Goal: Task Accomplishment & Management: Manage account settings

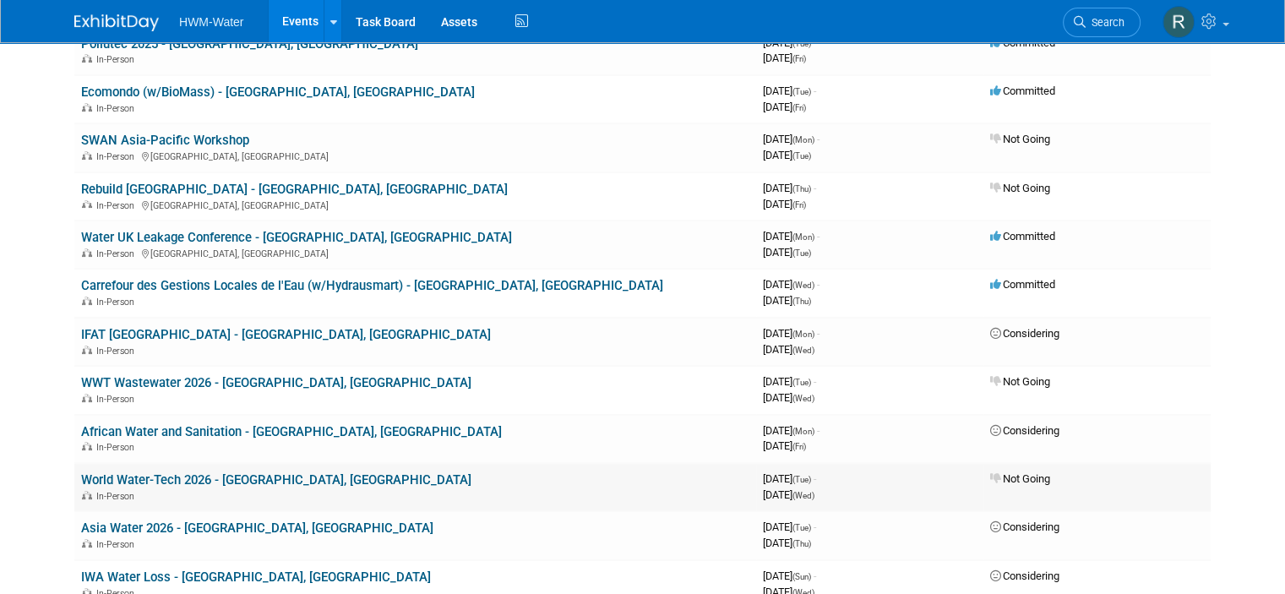
scroll to position [338, 0]
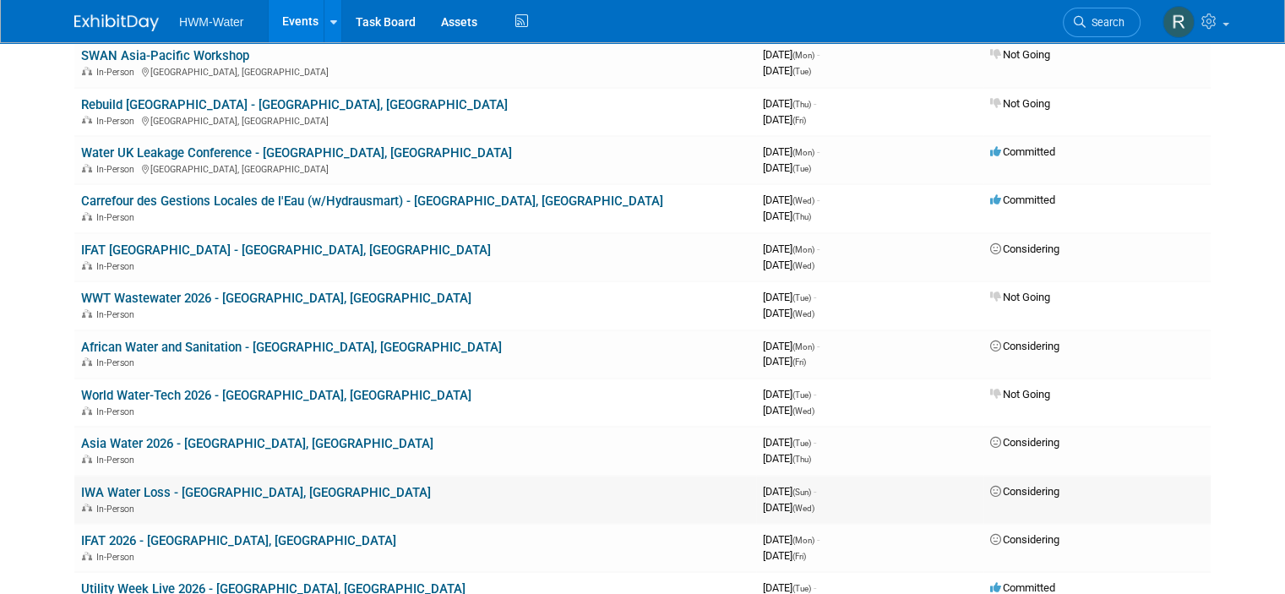
click at [128, 492] on link "IWA Water Loss - [GEOGRAPHIC_DATA], [GEOGRAPHIC_DATA]" at bounding box center [256, 492] width 350 height 15
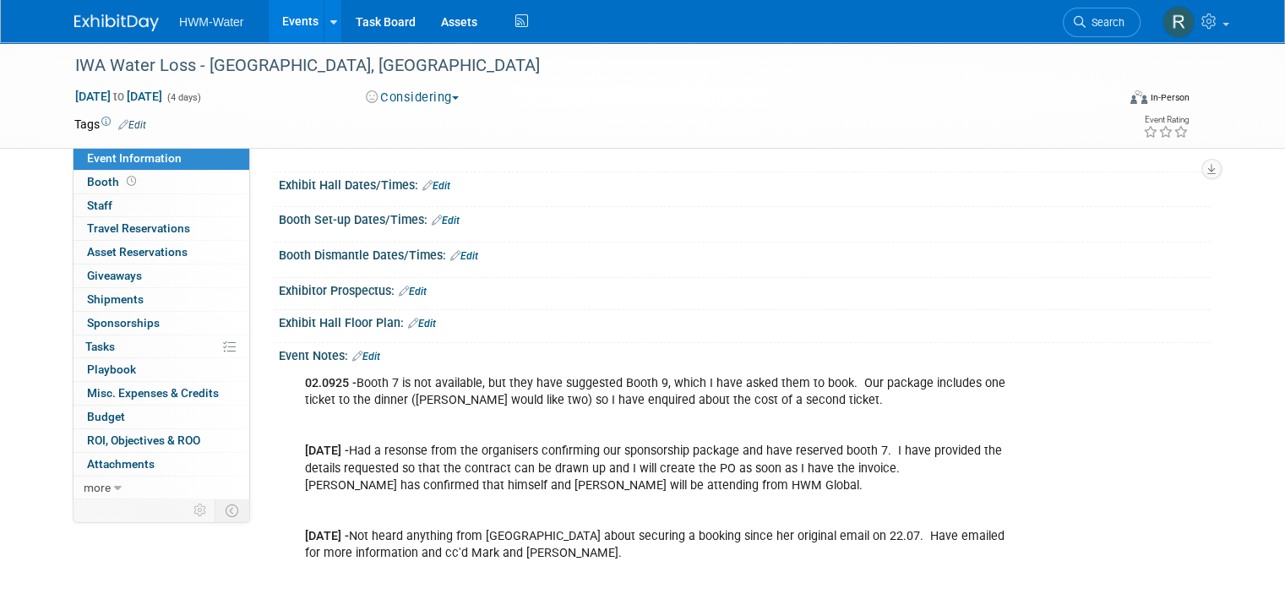
scroll to position [169, 0]
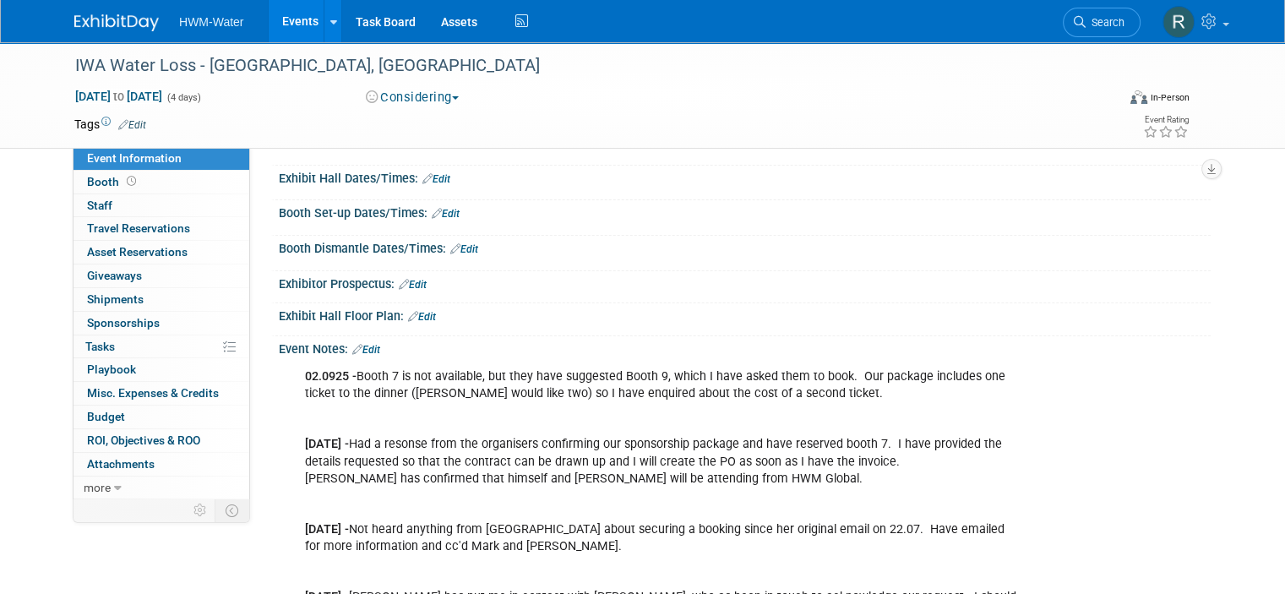
click at [373, 340] on div "Event Notes: Edit" at bounding box center [745, 347] width 932 height 22
click at [359, 344] on link "Edit" at bounding box center [366, 350] width 28 height 12
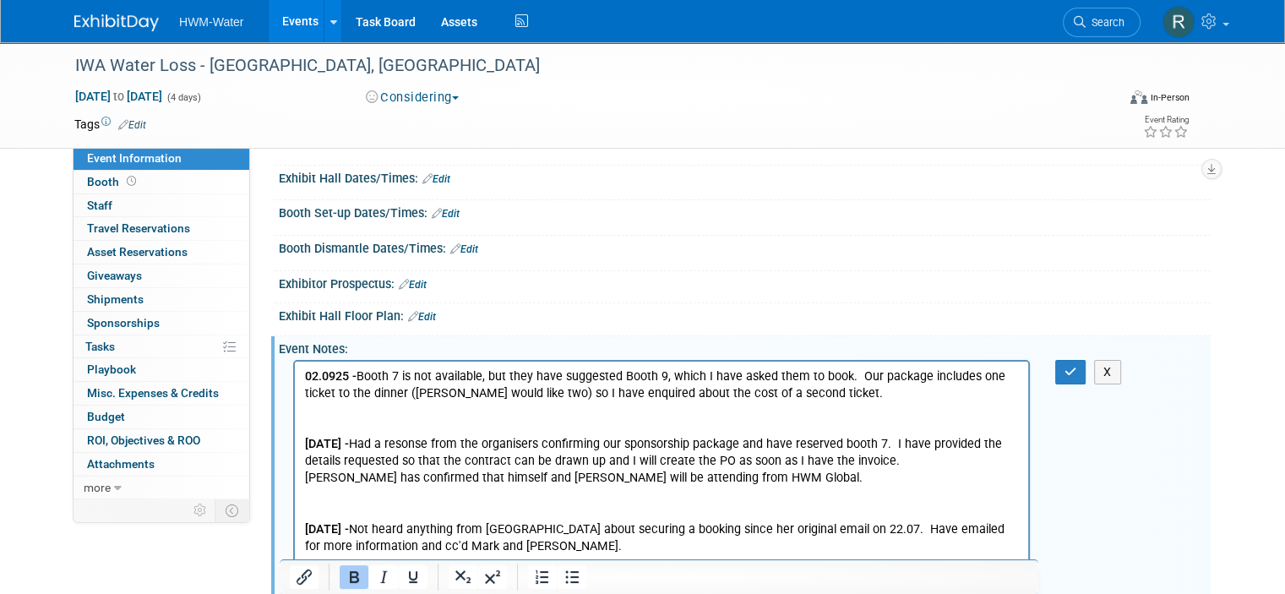
scroll to position [0, 0]
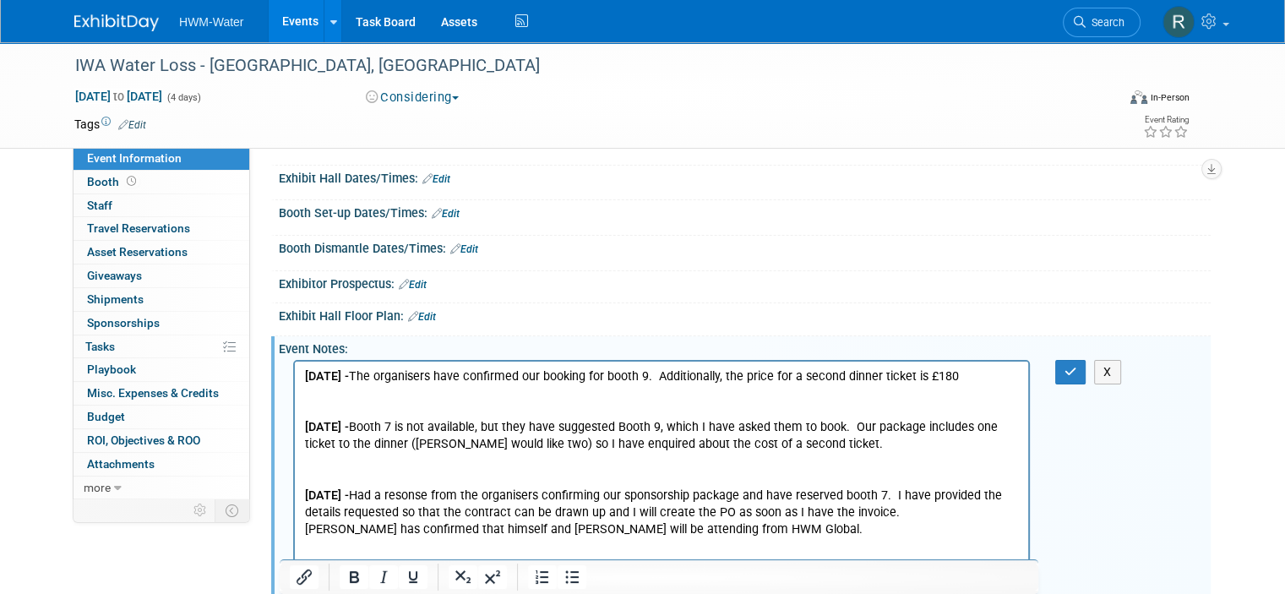
click at [937, 372] on p "03.09.25 - The organisers have confirmed our booking for booth 9. Additionally,…" at bounding box center [662, 376] width 714 height 17
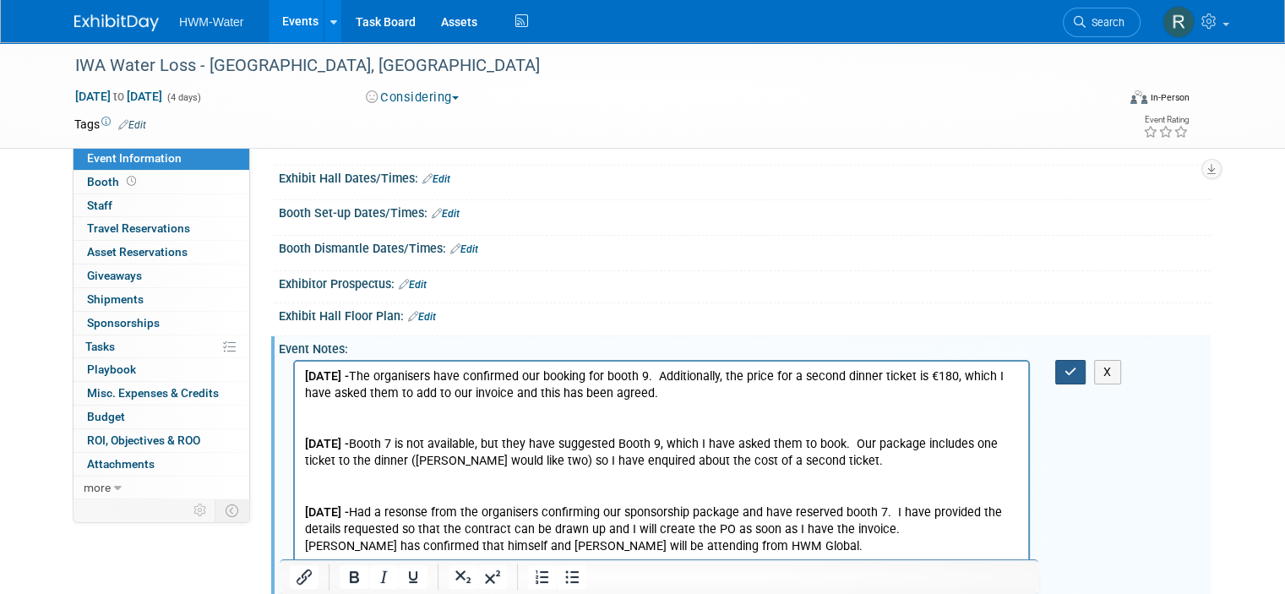
click at [1073, 373] on button "button" at bounding box center [1070, 372] width 31 height 24
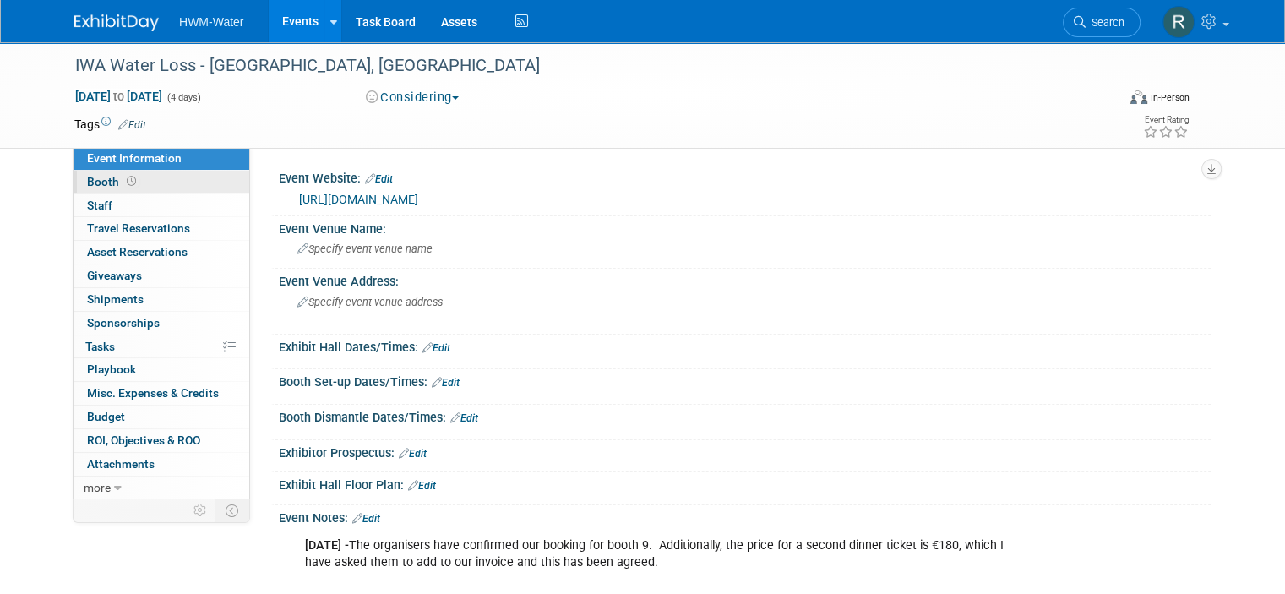
click at [96, 176] on span "Booth" at bounding box center [113, 182] width 52 height 14
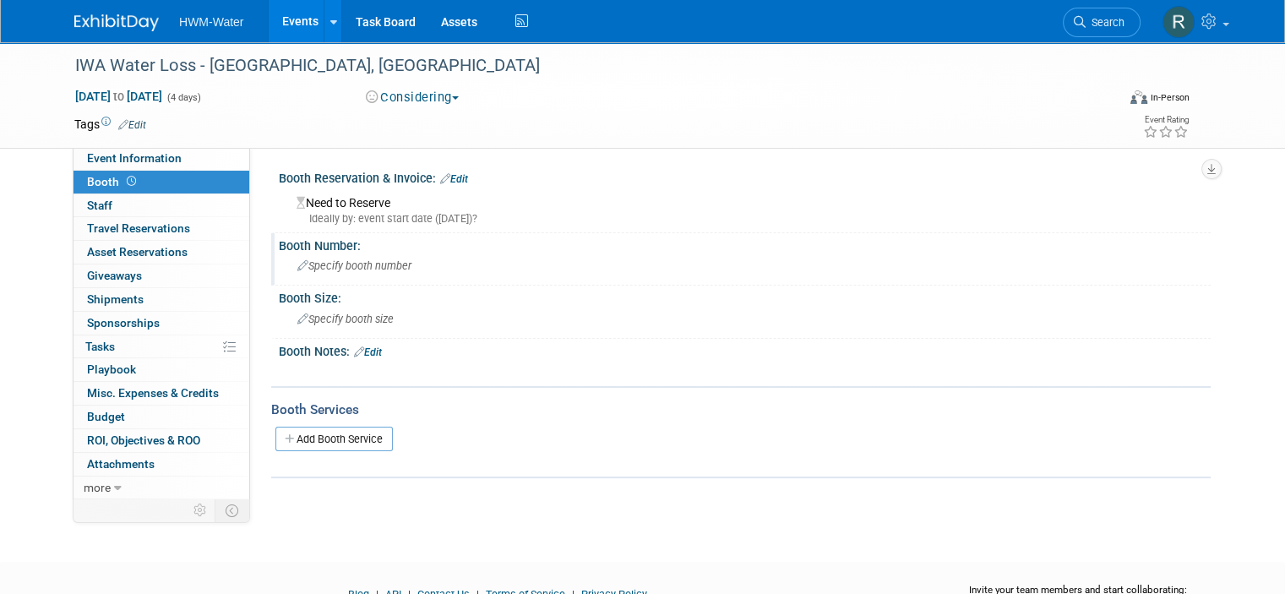
click at [351, 260] on span "Specify booth number" at bounding box center [354, 265] width 114 height 13
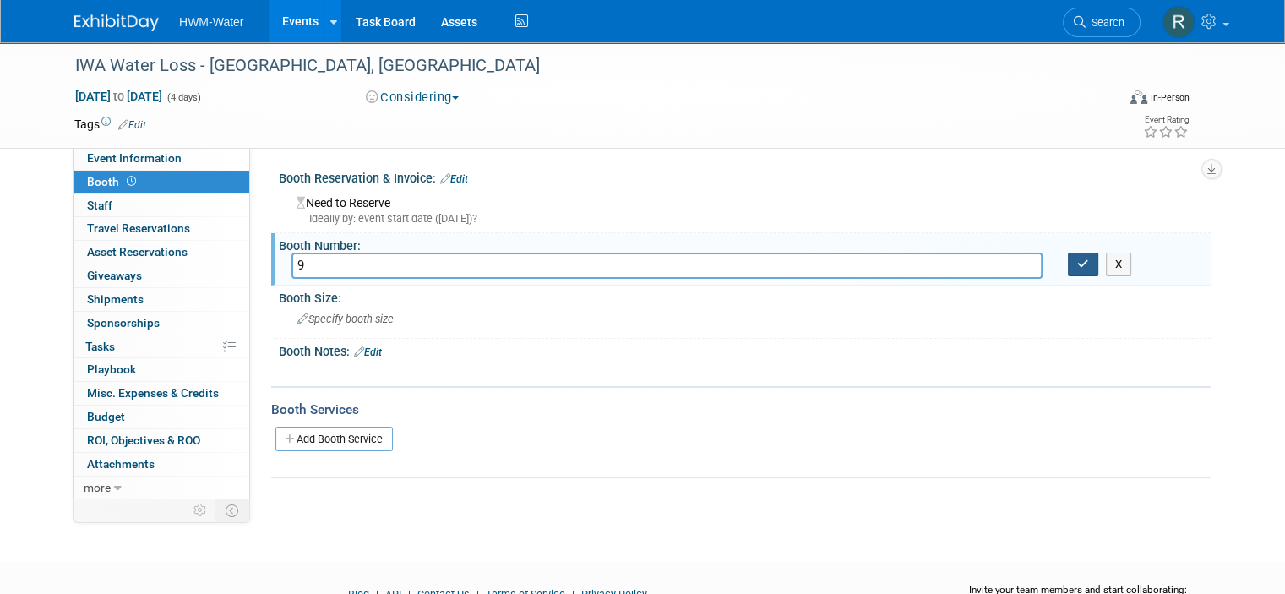
type input "9"
click at [1089, 266] on icon "button" at bounding box center [1083, 263] width 12 height 11
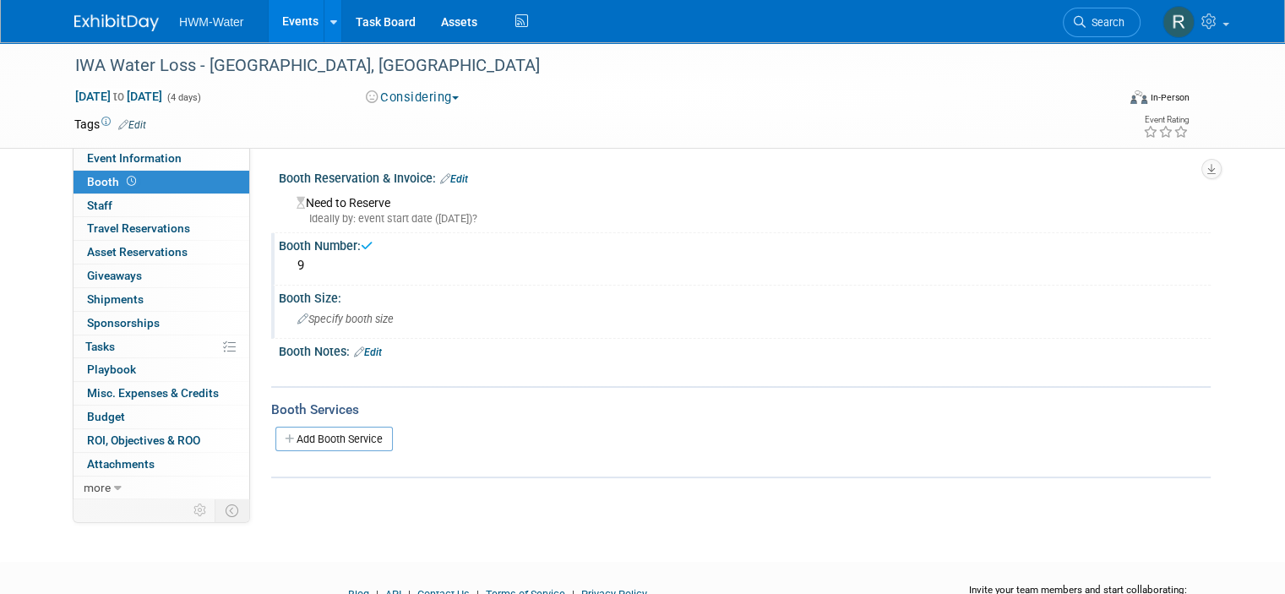
click at [341, 308] on div "Specify booth size" at bounding box center [744, 319] width 906 height 26
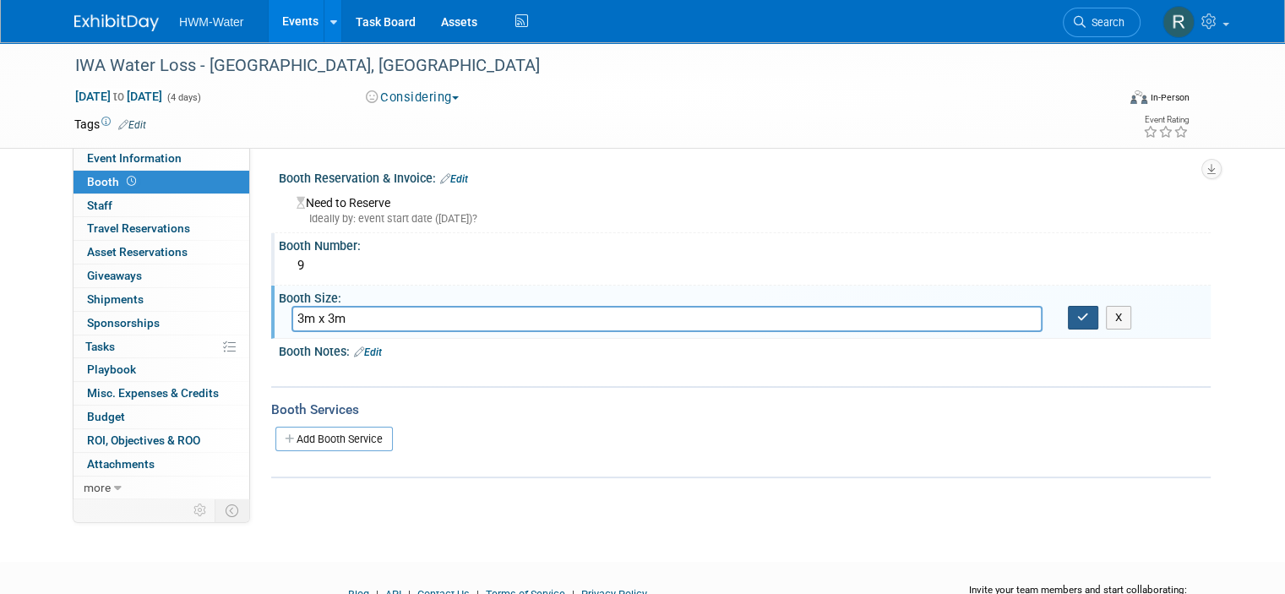
type input "3m x 3m"
click at [1089, 318] on icon "button" at bounding box center [1083, 317] width 12 height 11
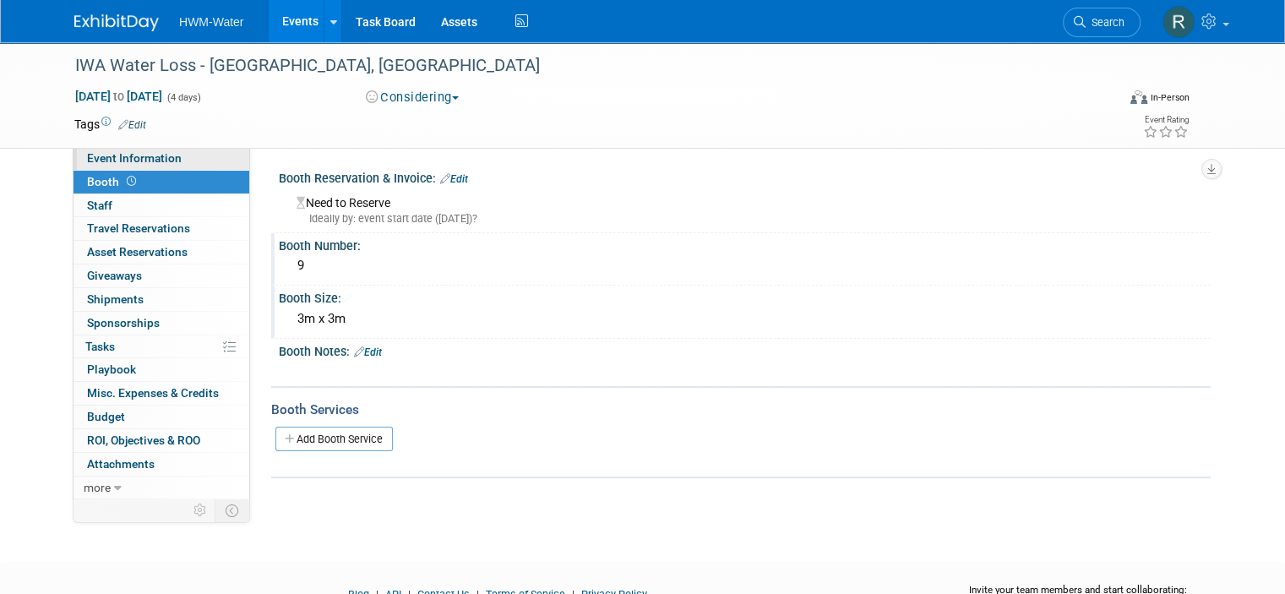
click at [128, 162] on span "Event Information" at bounding box center [134, 158] width 95 height 14
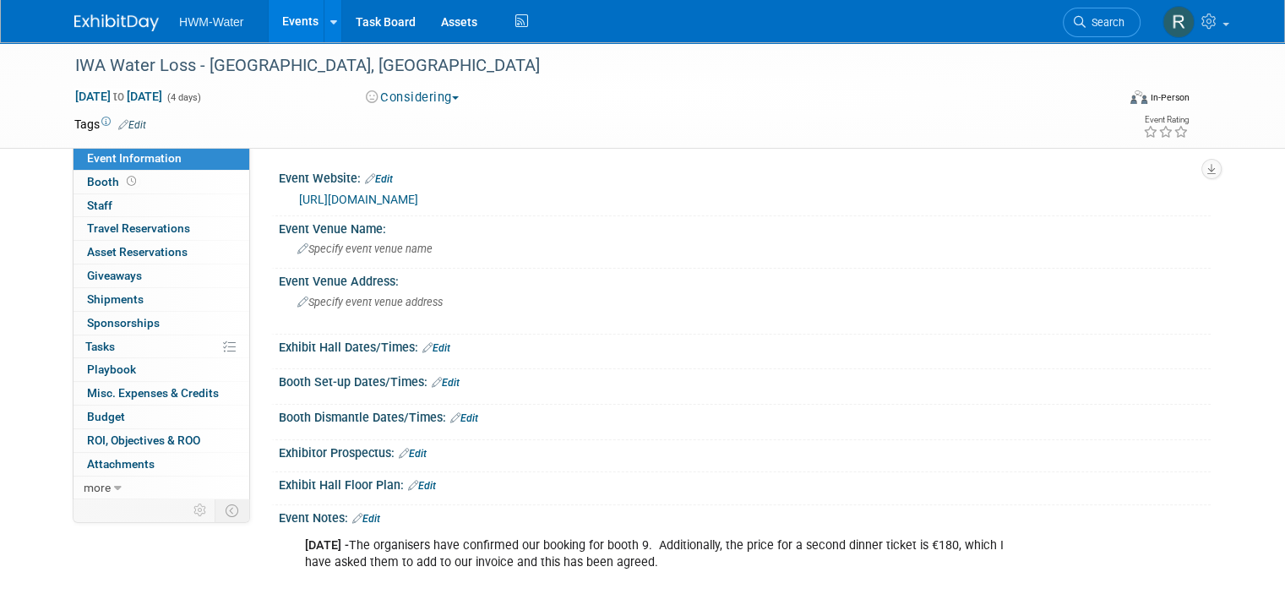
click at [419, 108] on div "Apr 26, 2026 to Apr 29, 2026 (4 days) Apr 26, 2026 to Apr 29, 2026 Considering …" at bounding box center [632, 100] width 1140 height 25
click at [418, 96] on button "Considering" at bounding box center [413, 98] width 106 height 18
click at [415, 125] on link "Committed" at bounding box center [427, 125] width 133 height 24
